Goal: Task Accomplishment & Management: Use online tool/utility

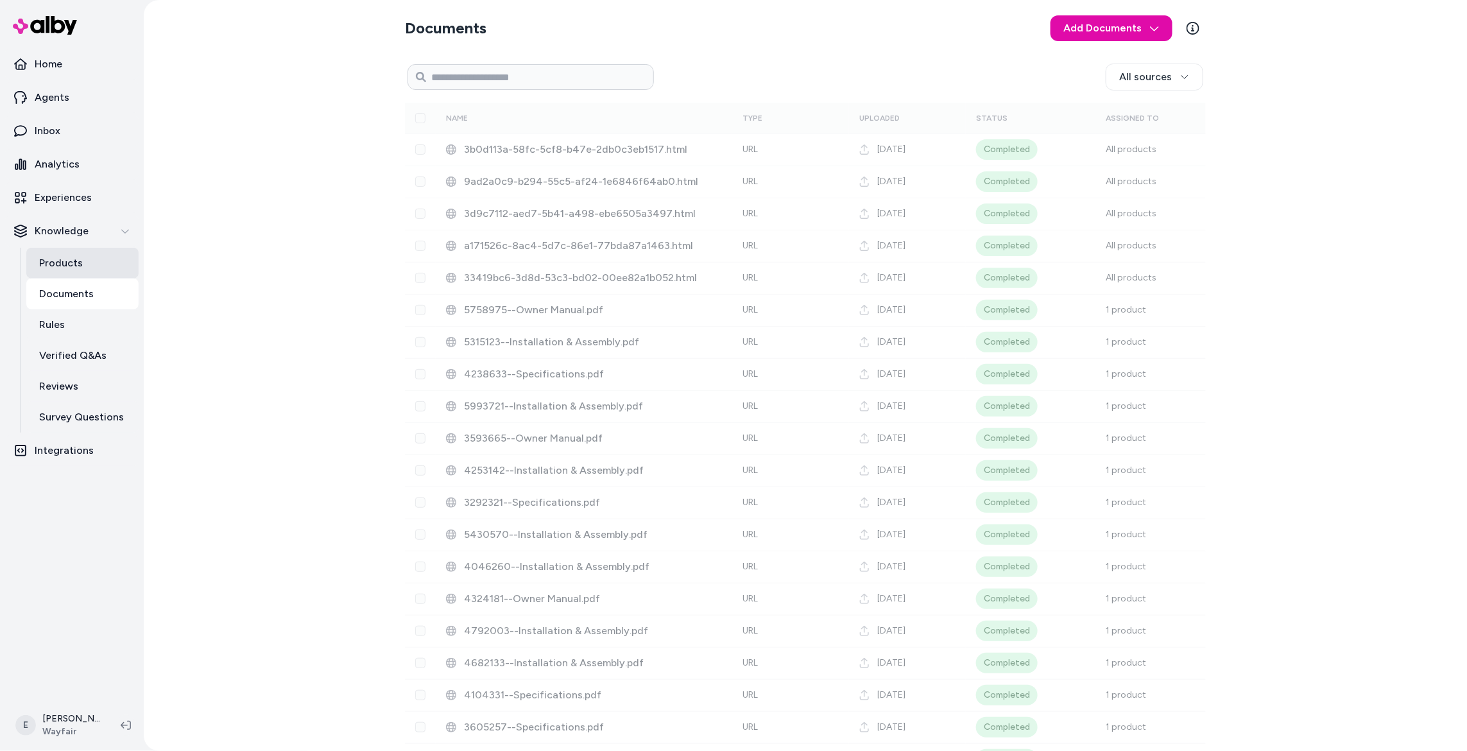
click at [107, 275] on link "Products" at bounding box center [82, 263] width 112 height 31
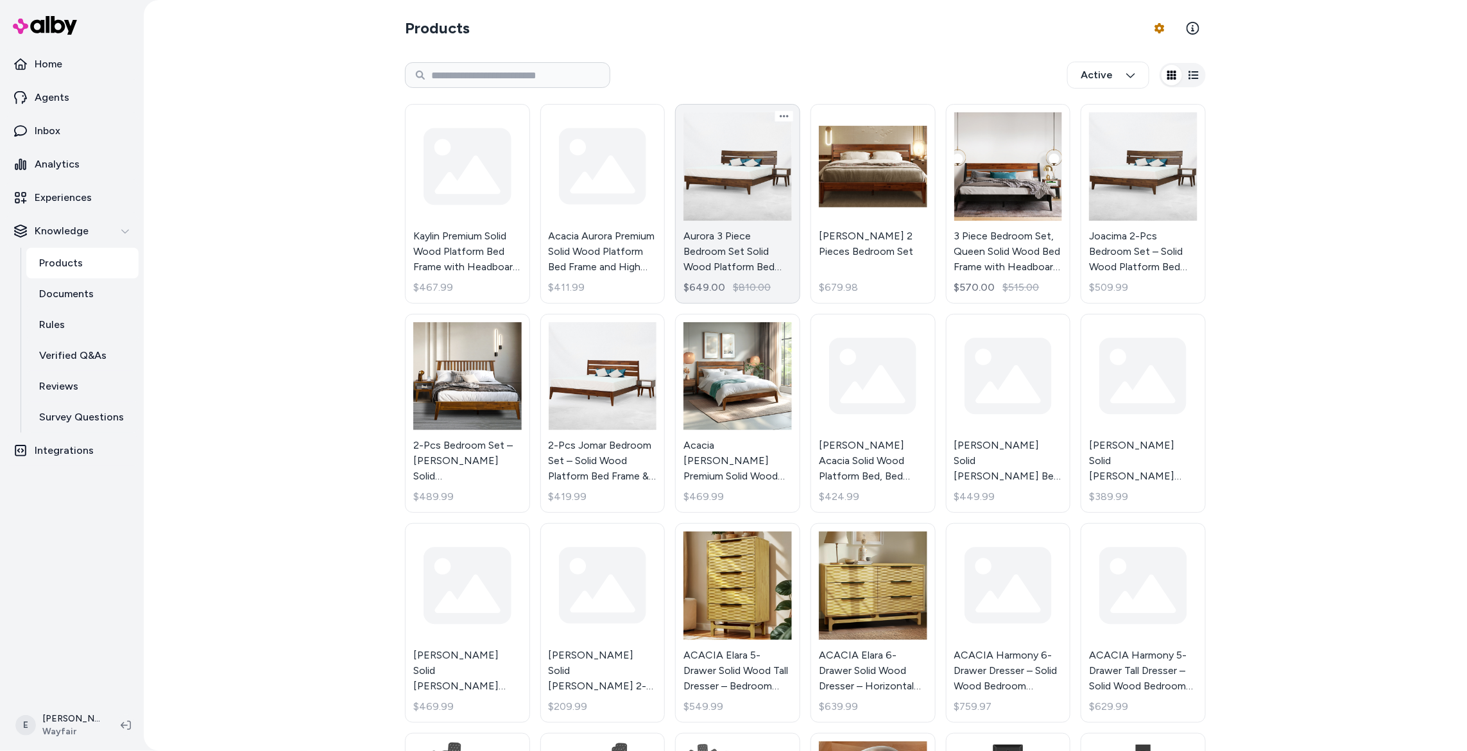
click at [746, 177] on link "Aurora 3 Piece Bedroom Set Solid Wood Platform Bed Frame with Headboard and Nig…" at bounding box center [737, 204] width 125 height 200
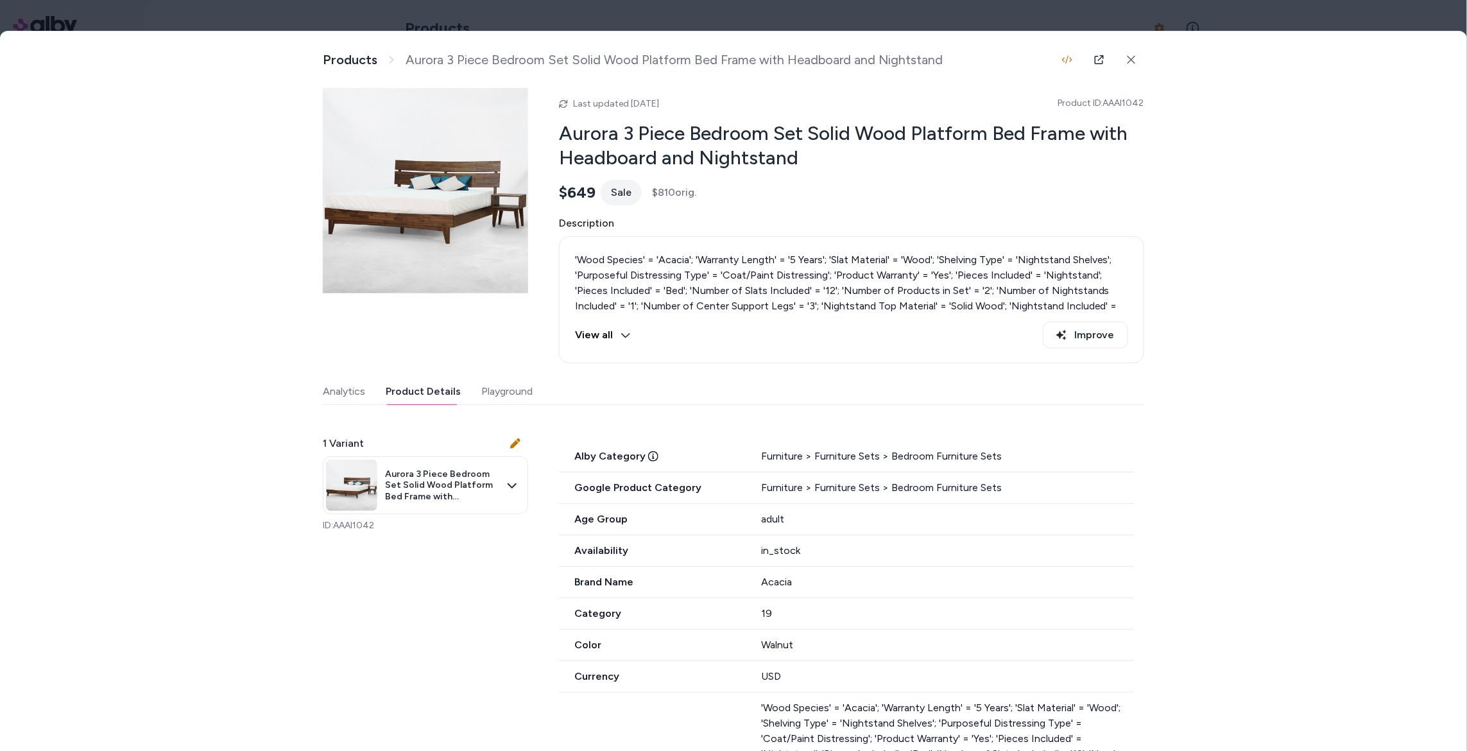
click at [427, 402] on button "Product Details" at bounding box center [423, 392] width 75 height 26
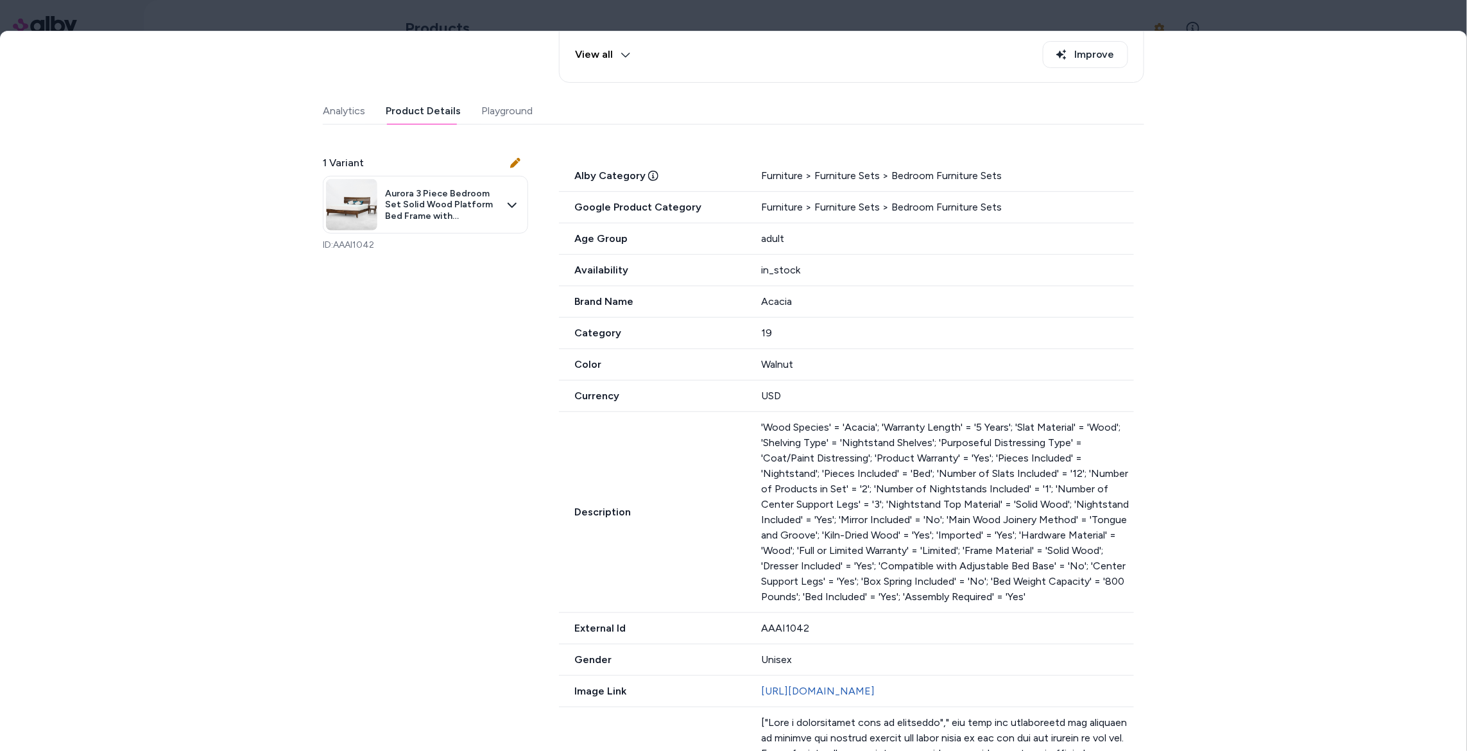
scroll to position [298, 0]
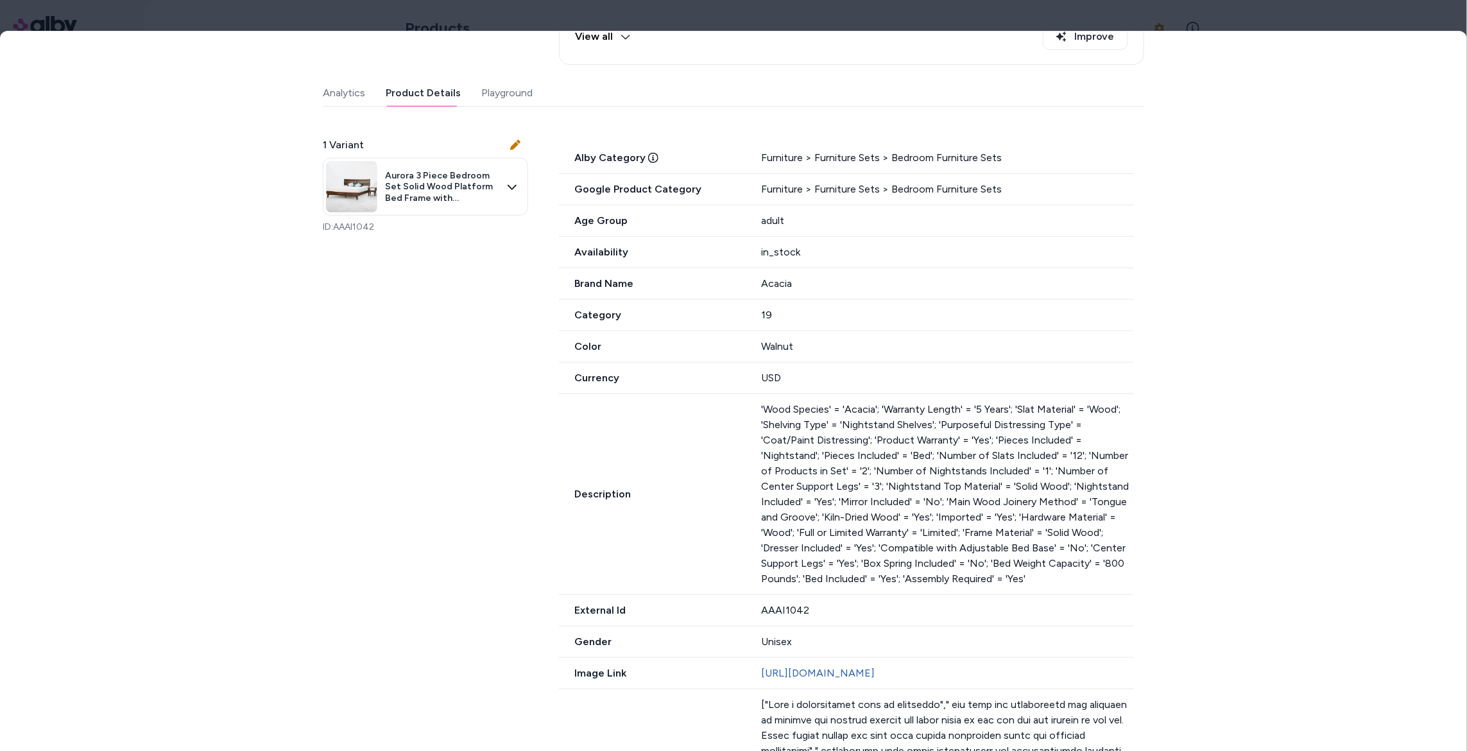
click at [782, 314] on div "19" at bounding box center [947, 314] width 373 height 15
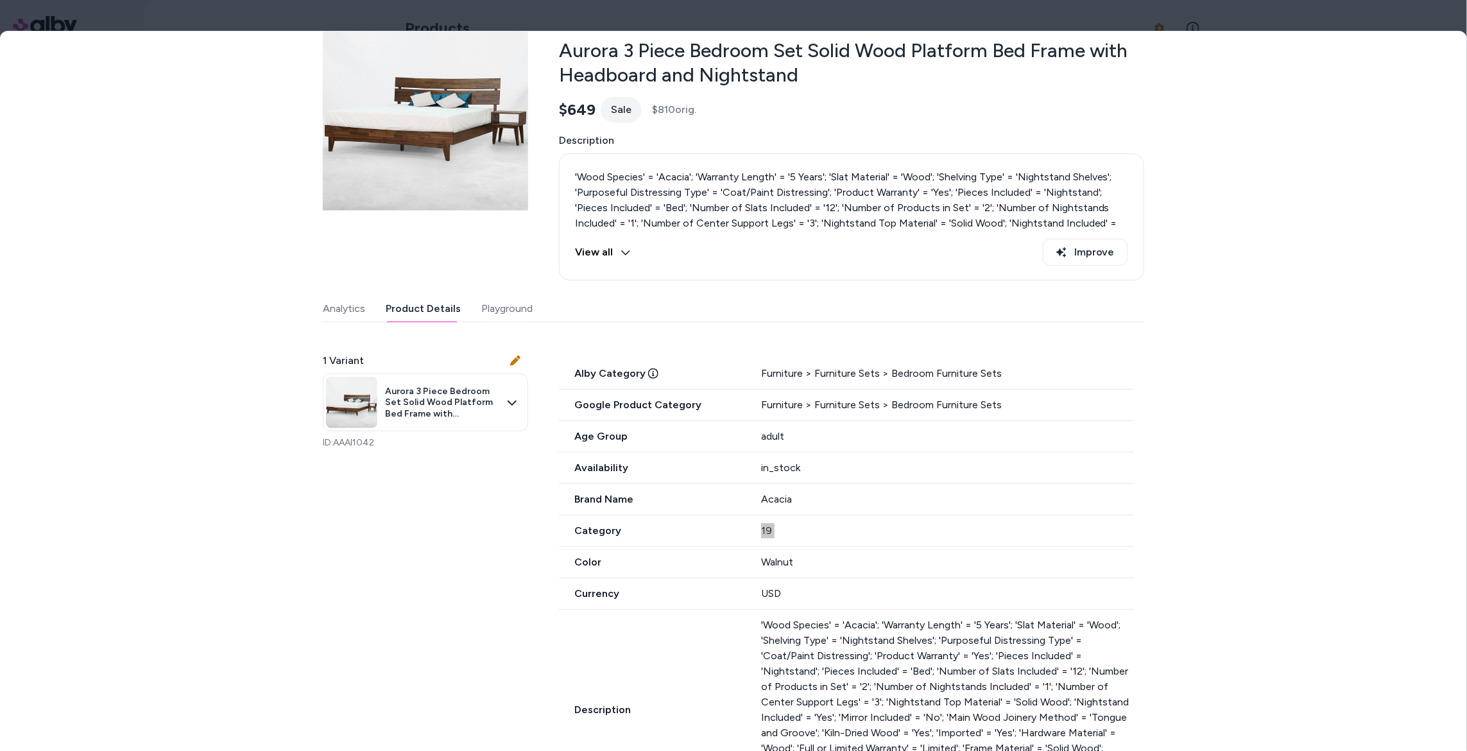
scroll to position [87, 0]
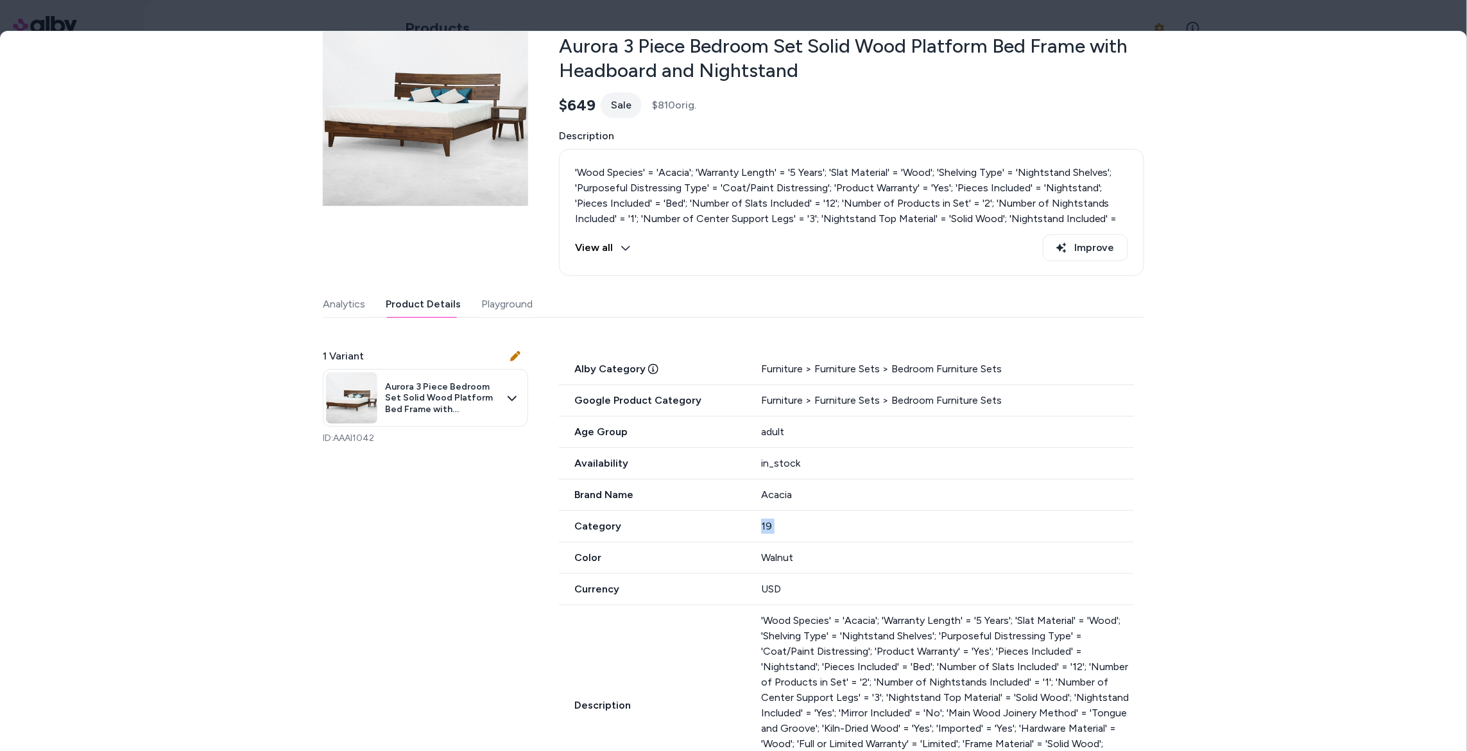
click at [798, 532] on div "19" at bounding box center [947, 525] width 373 height 15
drag, startPoint x: 798, startPoint y: 532, endPoint x: 568, endPoint y: 531, distance: 230.4
click at [568, 531] on div "Category 19" at bounding box center [846, 526] width 575 height 31
click at [612, 400] on span "Google Product Category" at bounding box center [652, 400] width 187 height 15
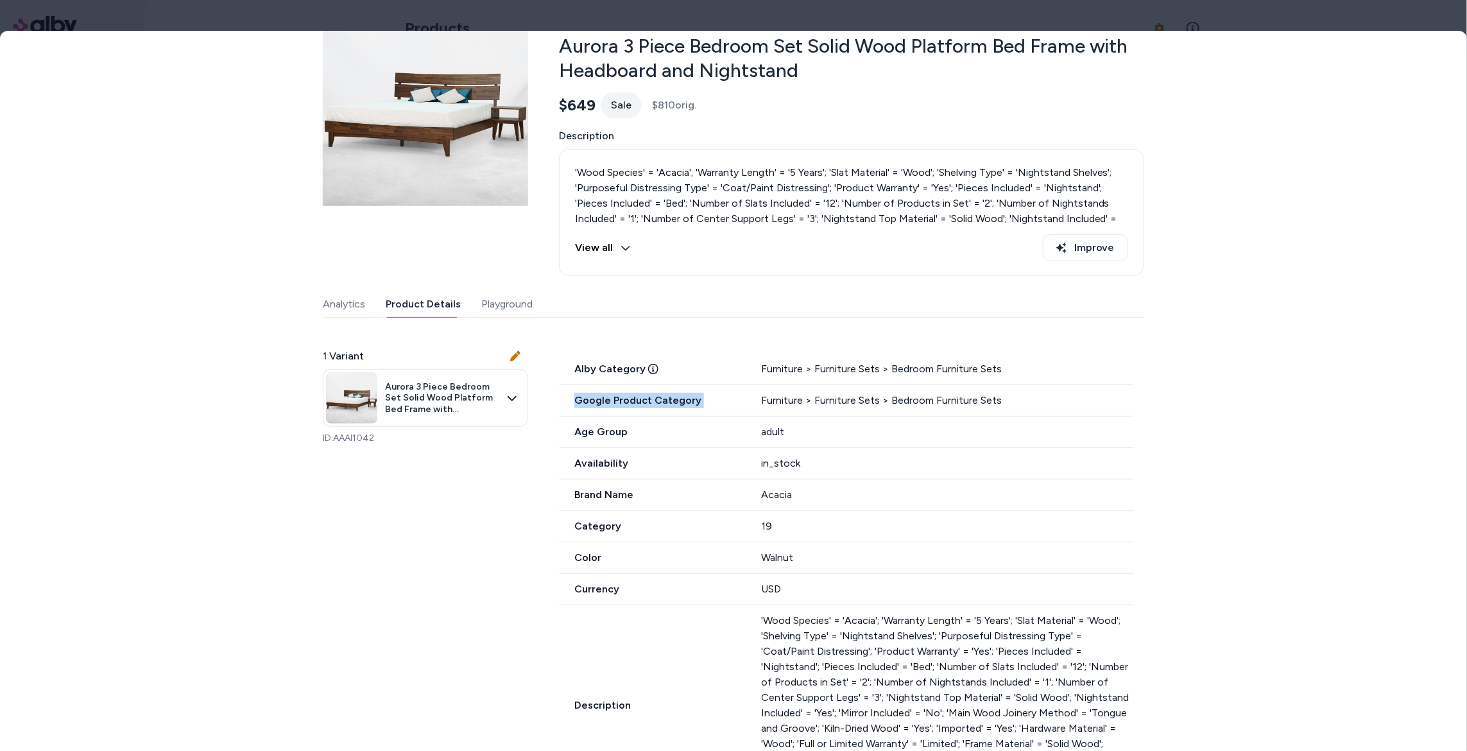
click at [612, 400] on span "Google Product Category" at bounding box center [652, 400] width 187 height 15
drag, startPoint x: 1018, startPoint y: 402, endPoint x: 574, endPoint y: 404, distance: 444.1
click at [574, 404] on div "Google Product Category Furniture > Furniture Sets > Bedroom Furniture Sets" at bounding box center [846, 400] width 575 height 31
click at [853, 394] on div "Furniture > Furniture Sets > Bedroom Furniture Sets" at bounding box center [947, 400] width 373 height 15
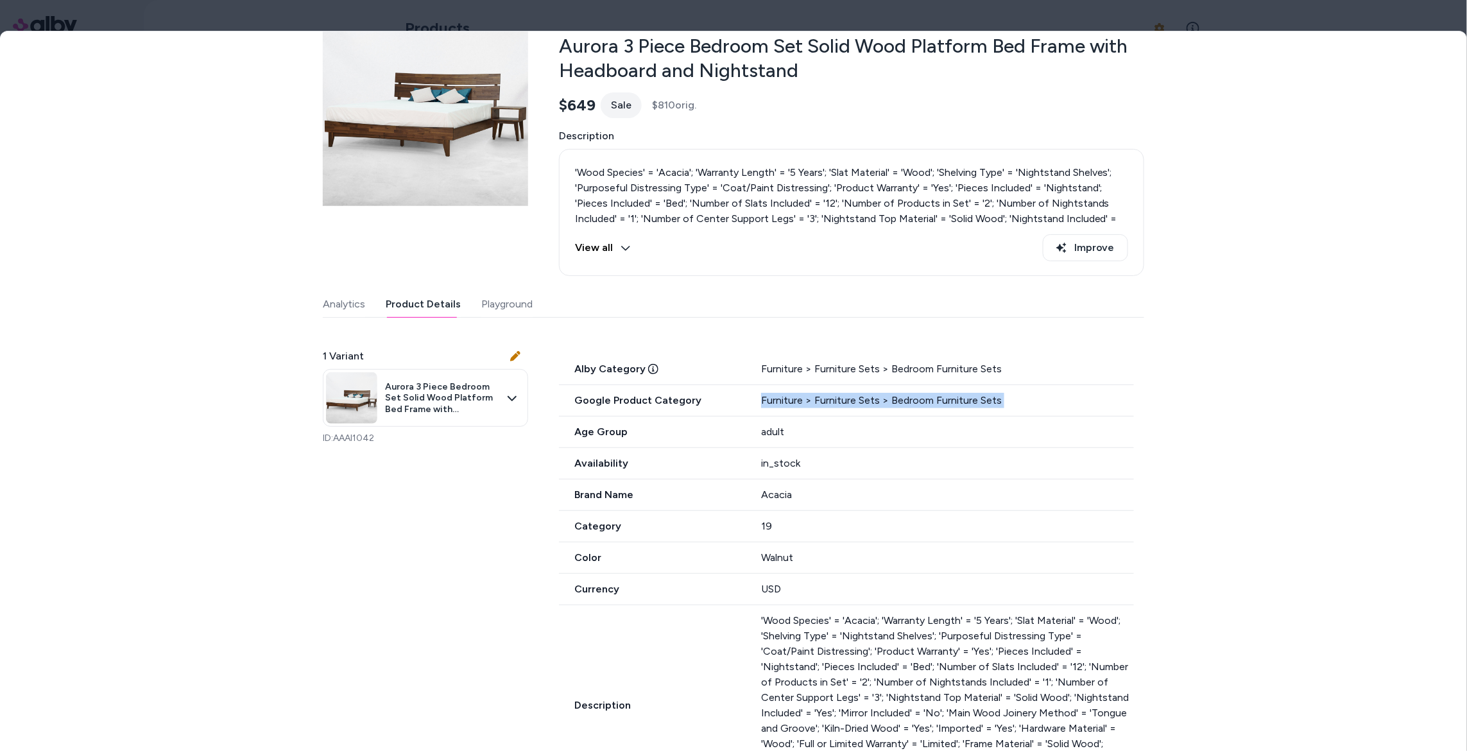
click at [853, 394] on div "Furniture > Furniture Sets > Bedroom Furniture Sets" at bounding box center [947, 400] width 373 height 15
click at [934, 395] on div "Furniture > Furniture Sets > Bedroom Furniture Sets" at bounding box center [947, 400] width 373 height 15
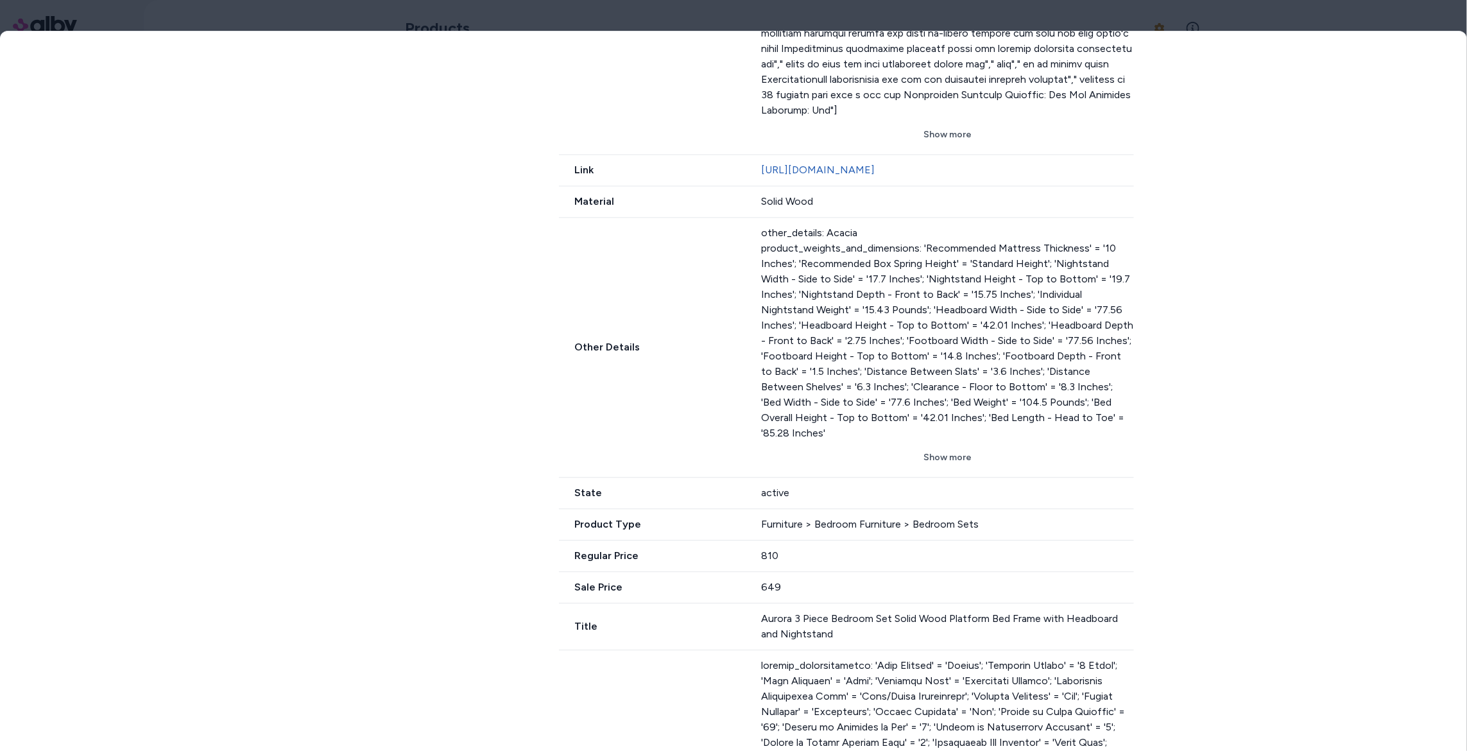
scroll to position [1188, 0]
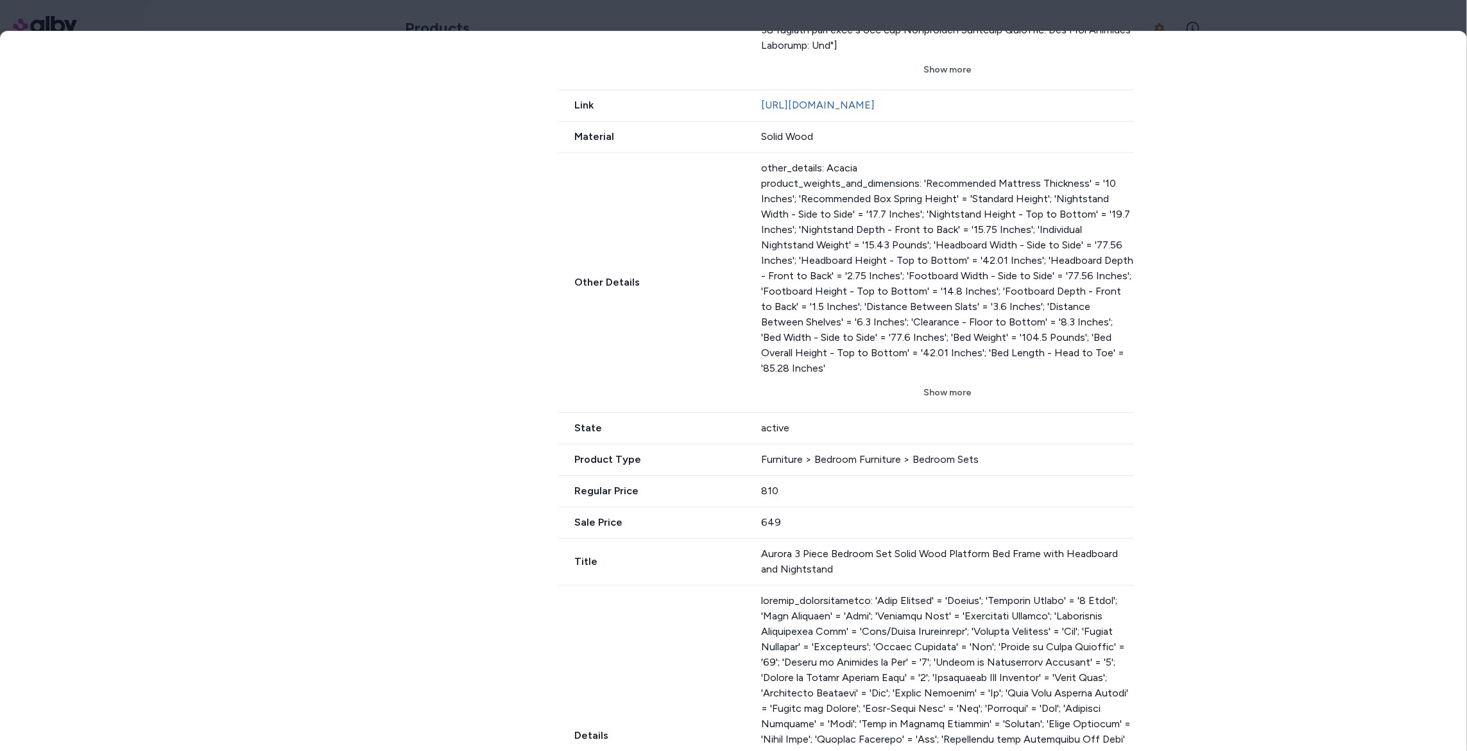
click at [591, 467] on span "Product Type" at bounding box center [652, 459] width 187 height 15
drag, startPoint x: 767, startPoint y: 479, endPoint x: 1002, endPoint y: 481, distance: 235.5
click at [1002, 467] on div "Furniture > Bedroom Furniture > Bedroom Sets" at bounding box center [947, 459] width 373 height 15
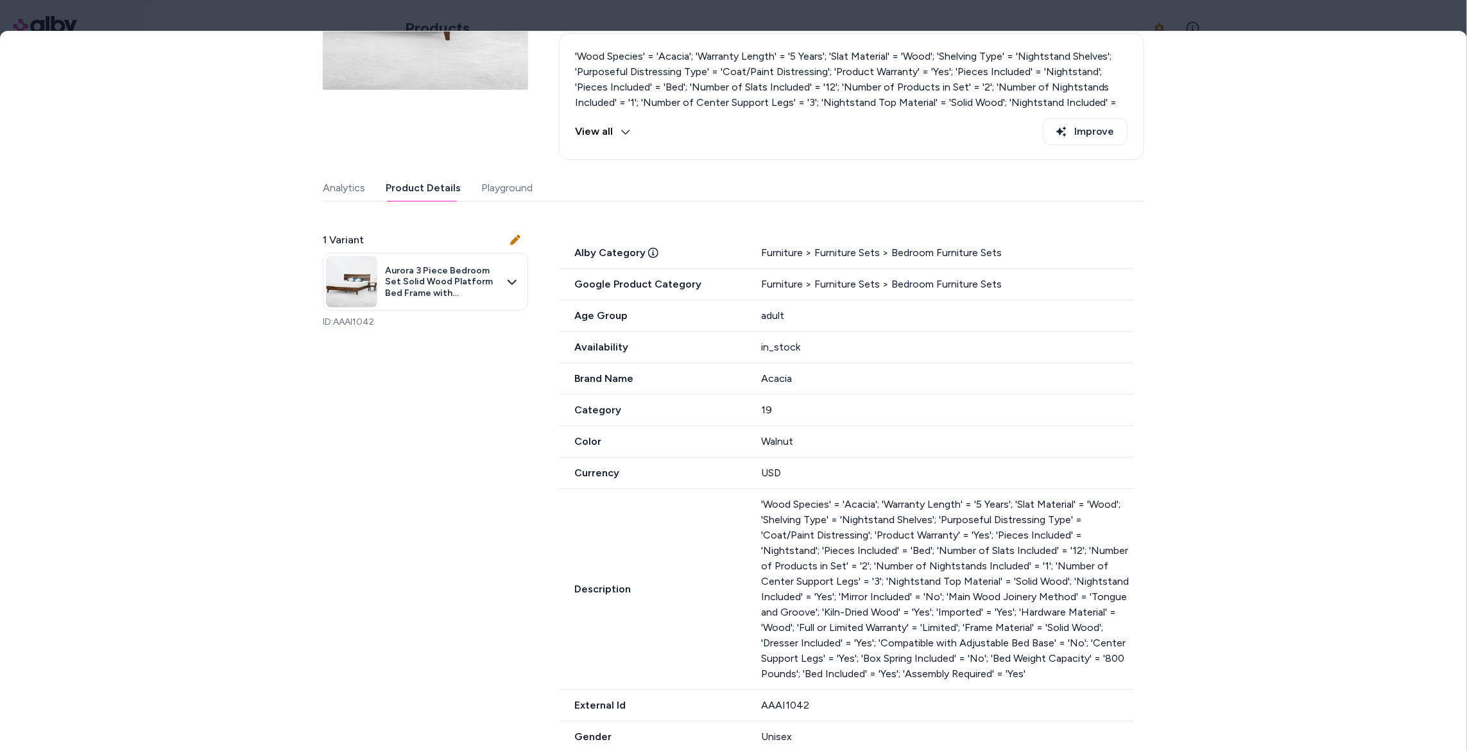
scroll to position [200, 0]
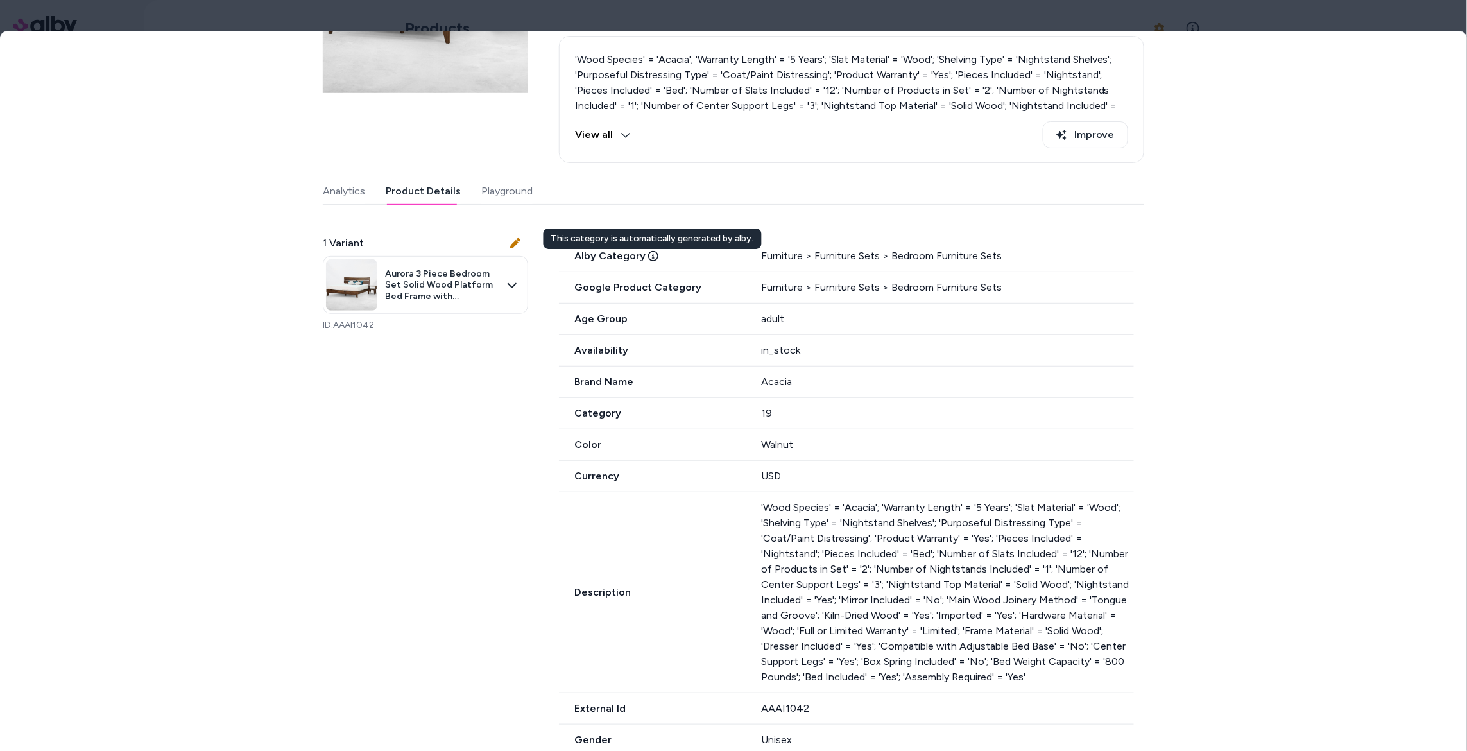
click at [652, 259] on icon at bounding box center [653, 256] width 10 height 10
click at [649, 257] on icon at bounding box center [653, 256] width 10 height 10
click at [638, 294] on span "Google Product Category" at bounding box center [652, 287] width 187 height 15
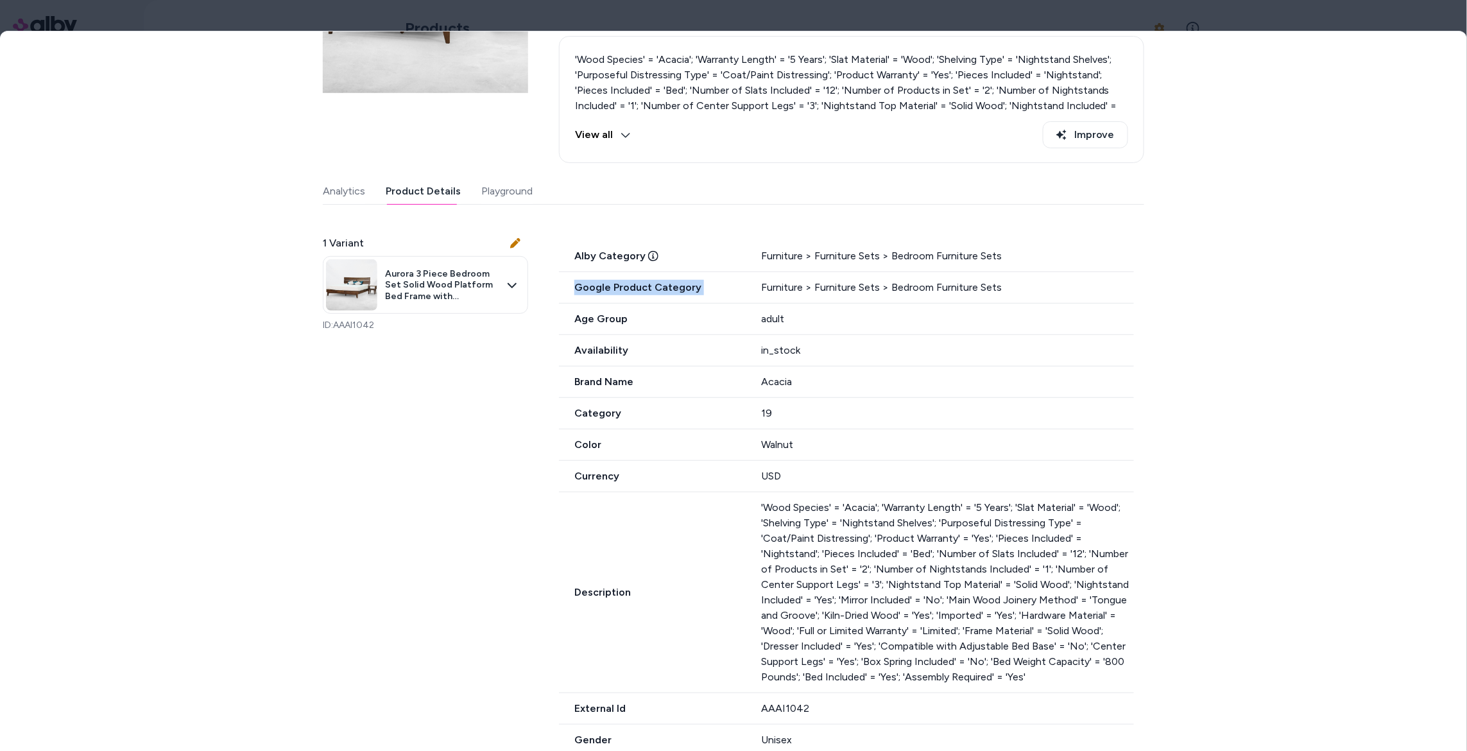
click at [638, 294] on span "Google Product Category" at bounding box center [652, 287] width 187 height 15
click at [728, 293] on span "Google Product Category" at bounding box center [652, 287] width 187 height 15
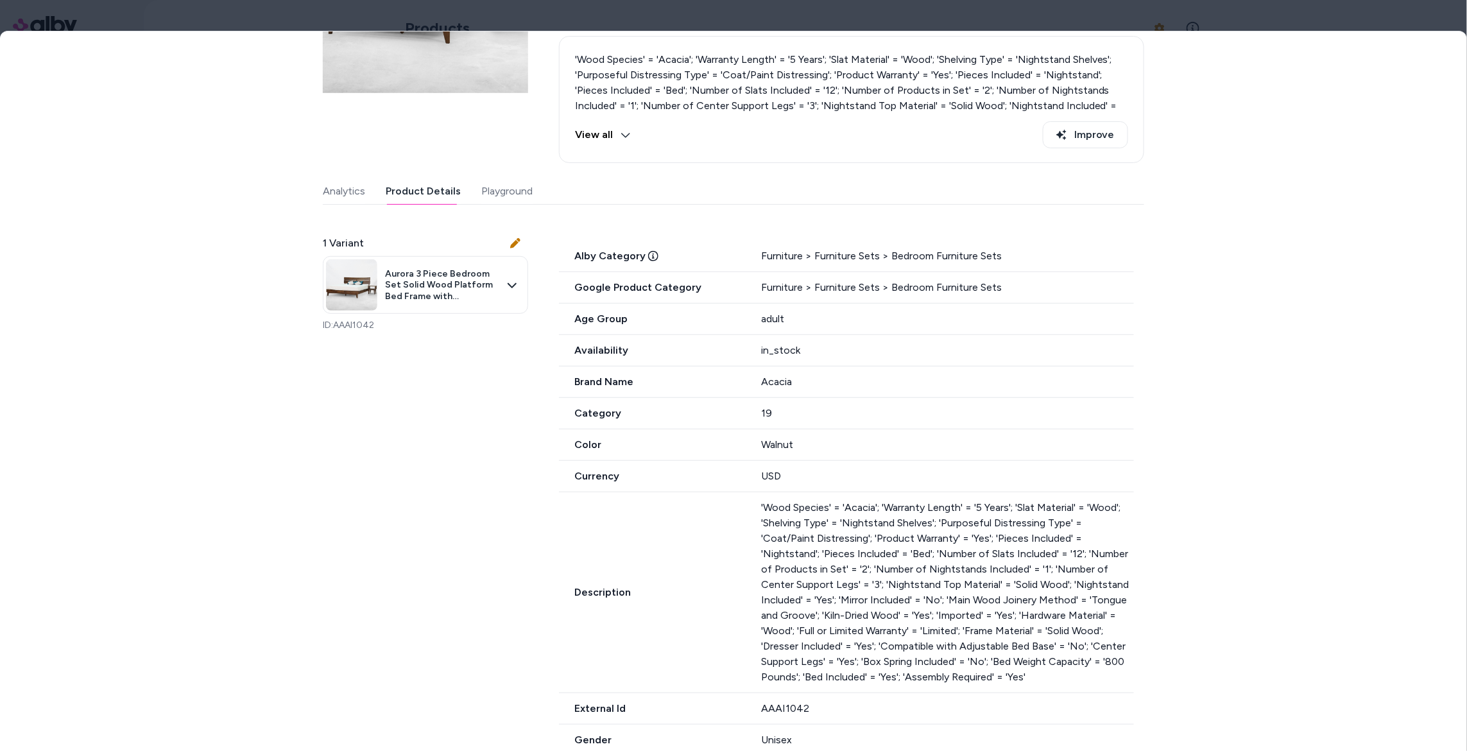
click at [728, 292] on span "Google Product Category" at bounding box center [652, 287] width 187 height 15
click at [759, 259] on div "Alby Category Furniture > Furniture Sets > Bedroom Furniture Sets" at bounding box center [846, 256] width 575 height 31
click at [812, 261] on div "Furniture > Furniture Sets > Bedroom Furniture Sets" at bounding box center [947, 255] width 373 height 15
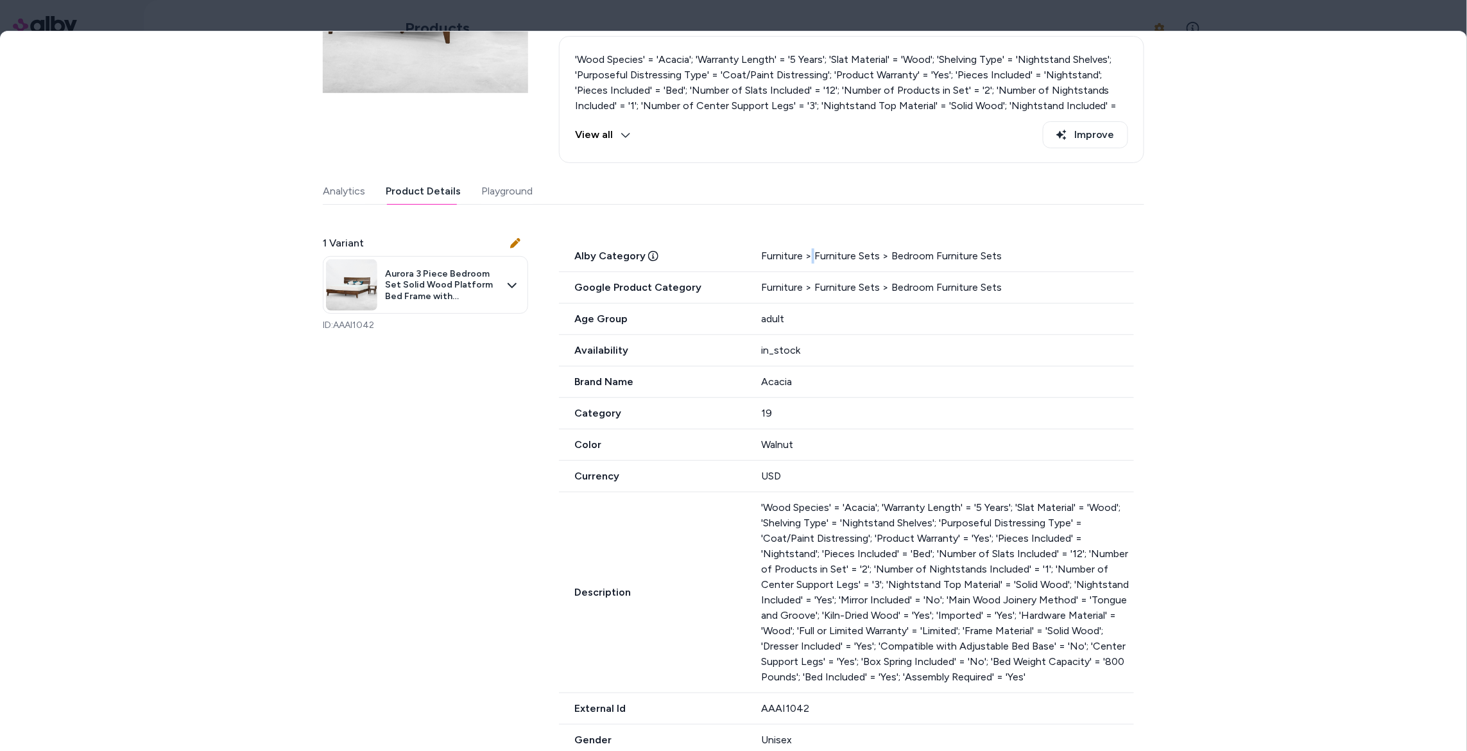
click at [812, 261] on div "Furniture > Furniture Sets > Bedroom Furniture Sets" at bounding box center [947, 255] width 373 height 15
click at [757, 291] on div "Google Product Category Furniture > Furniture Sets > Bedroom Furniture Sets" at bounding box center [846, 287] width 575 height 31
click at [664, 300] on div "Google Product Category Furniture > Furniture Sets > Bedroom Furniture Sets" at bounding box center [846, 287] width 575 height 31
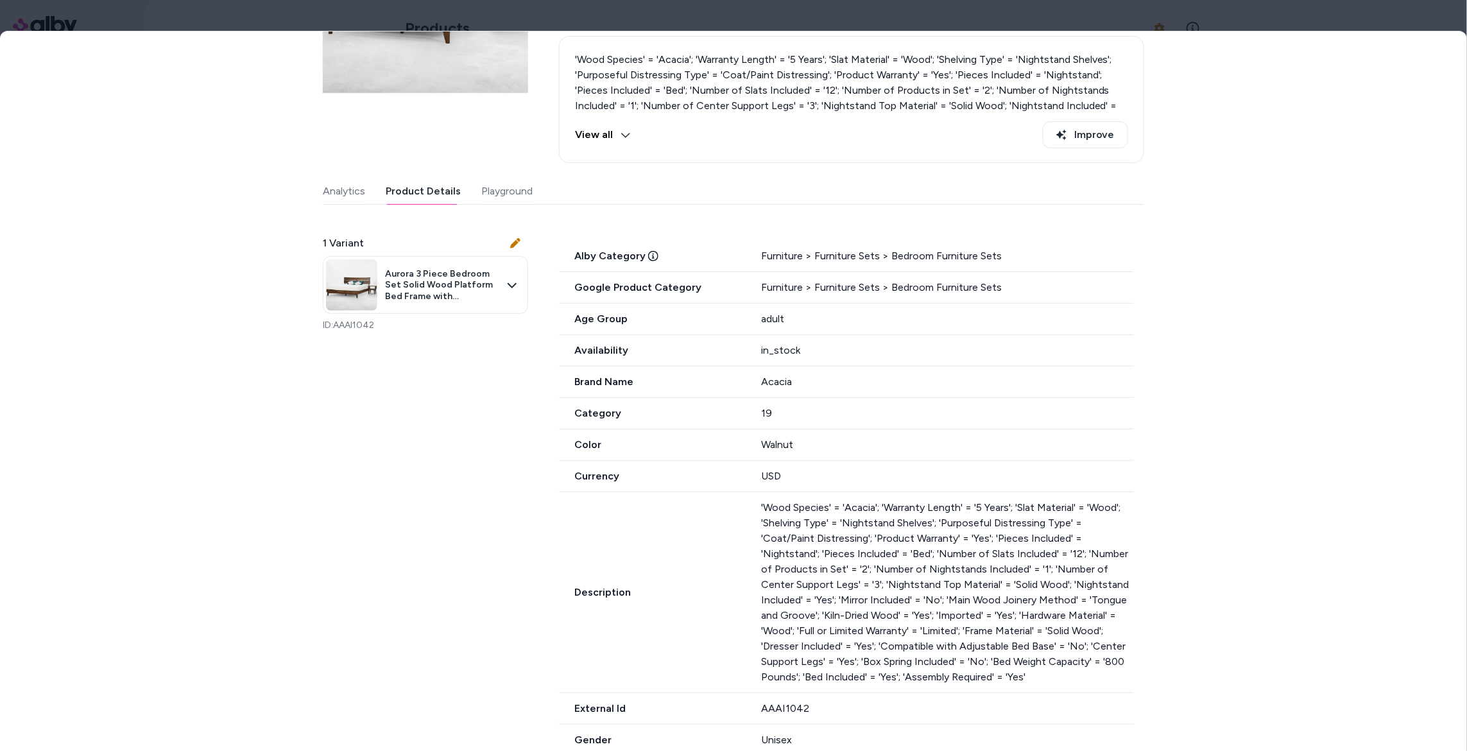
click at [664, 300] on div "Google Product Category Furniture > Furniture Sets > Bedroom Furniture Sets" at bounding box center [846, 287] width 575 height 31
click at [785, 284] on div "Furniture > Furniture Sets > Bedroom Furniture Sets" at bounding box center [947, 287] width 373 height 15
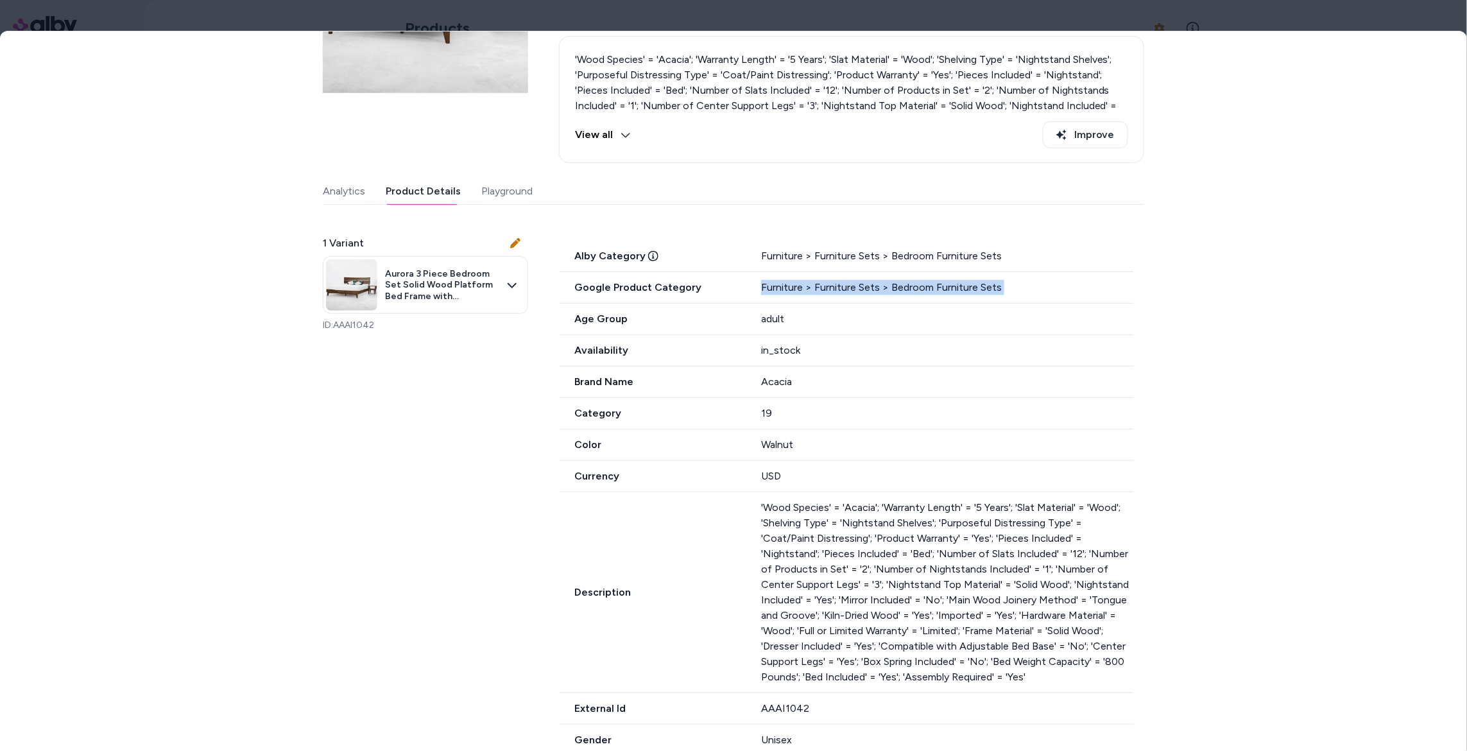
click at [785, 284] on div "Furniture > Furniture Sets > Bedroom Furniture Sets" at bounding box center [947, 287] width 373 height 15
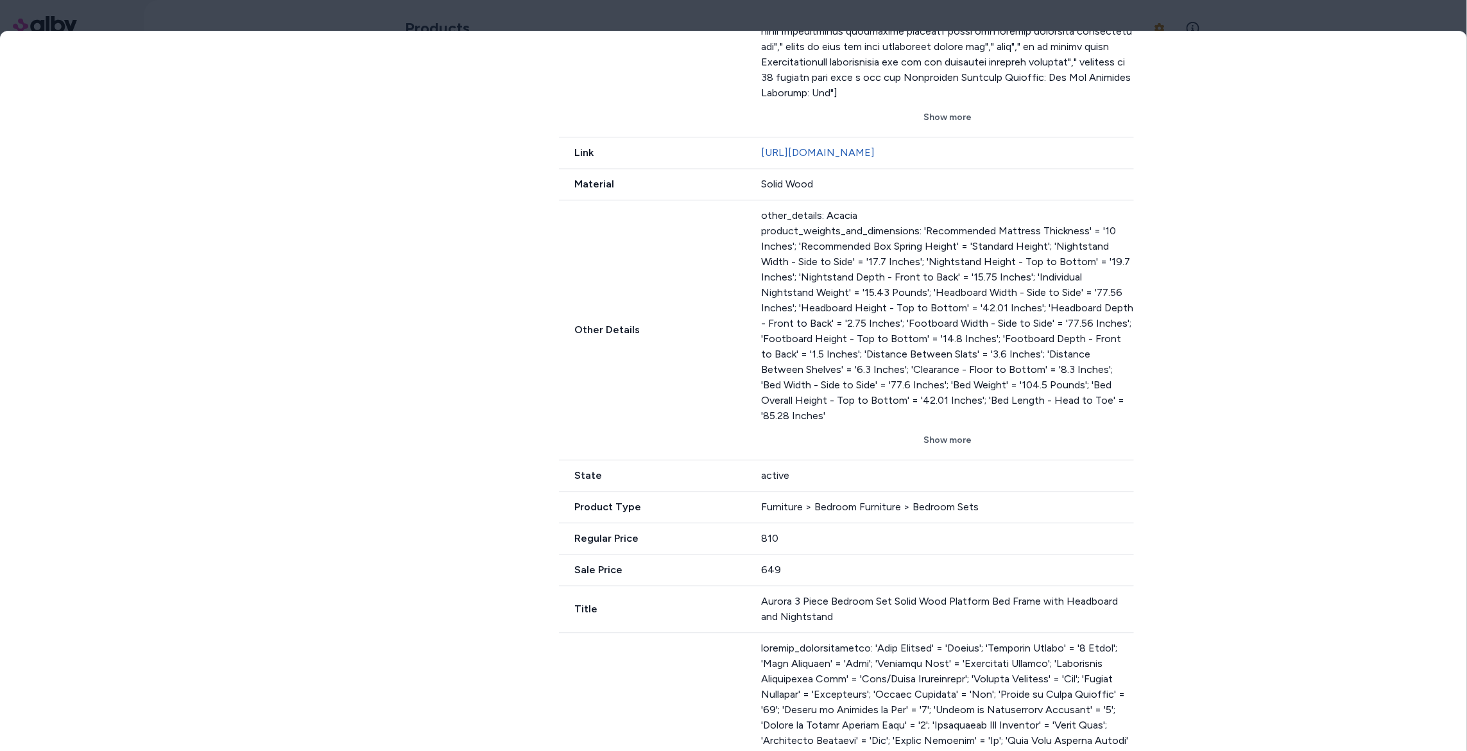
scroll to position [1258, 0]
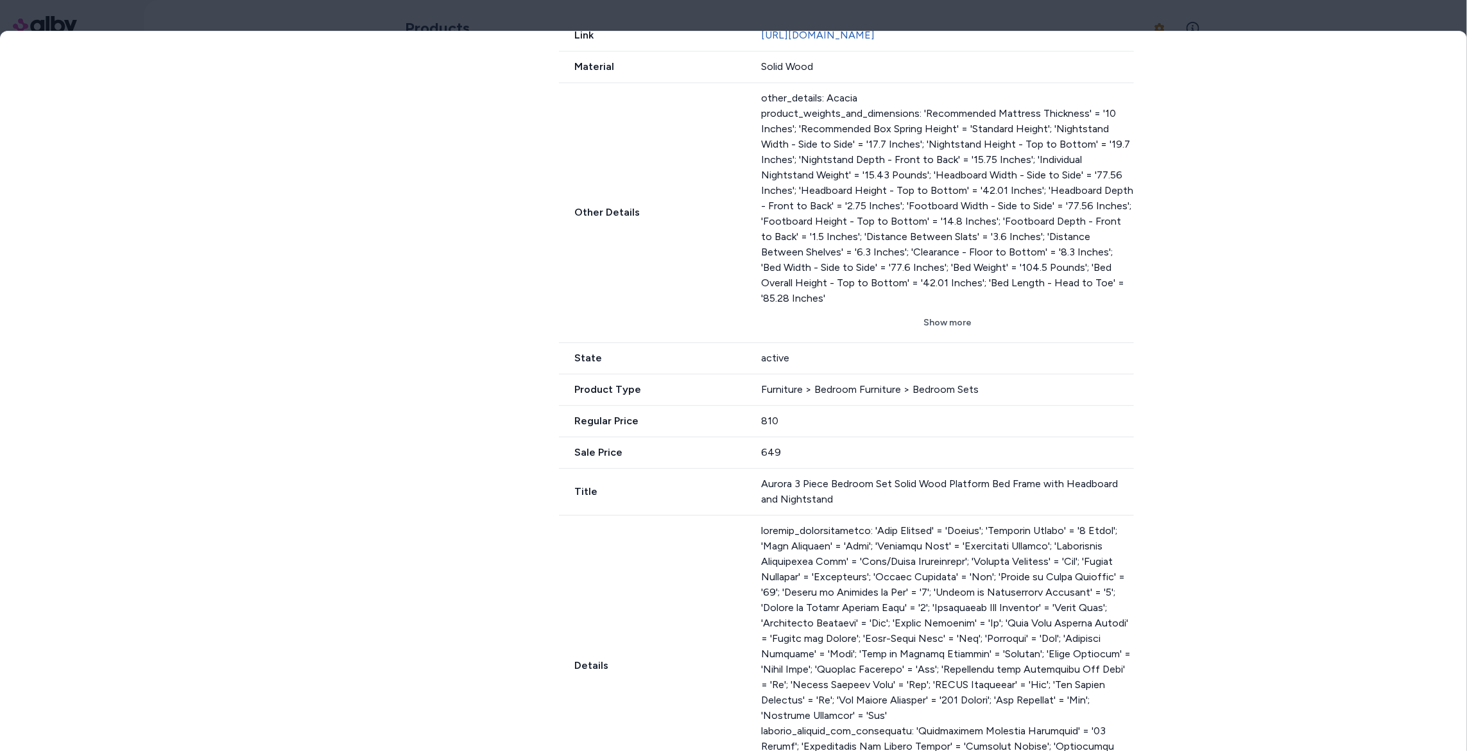
click at [803, 397] on div "Furniture > Bedroom Furniture > Bedroom Sets" at bounding box center [947, 389] width 373 height 15
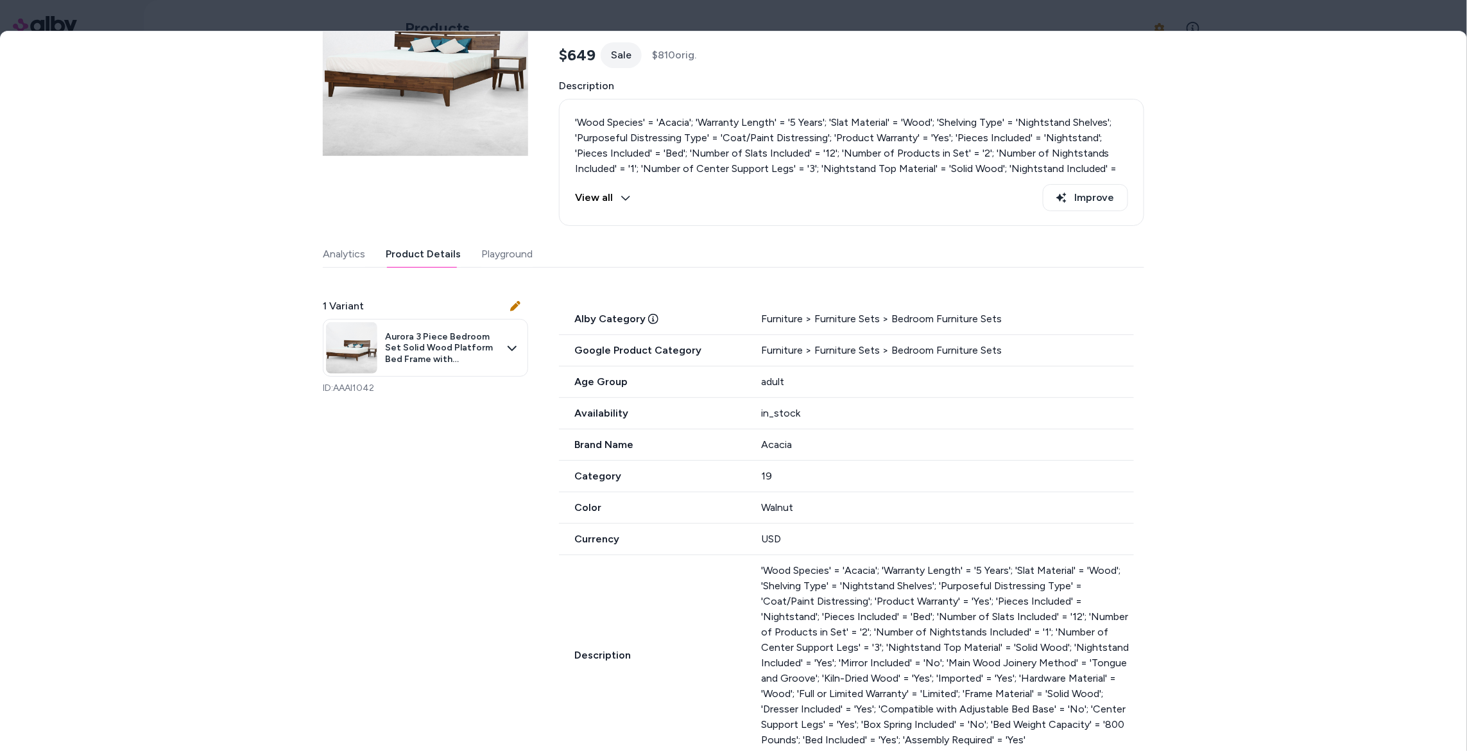
scroll to position [0, 0]
